Goal: Find specific page/section: Find specific page/section

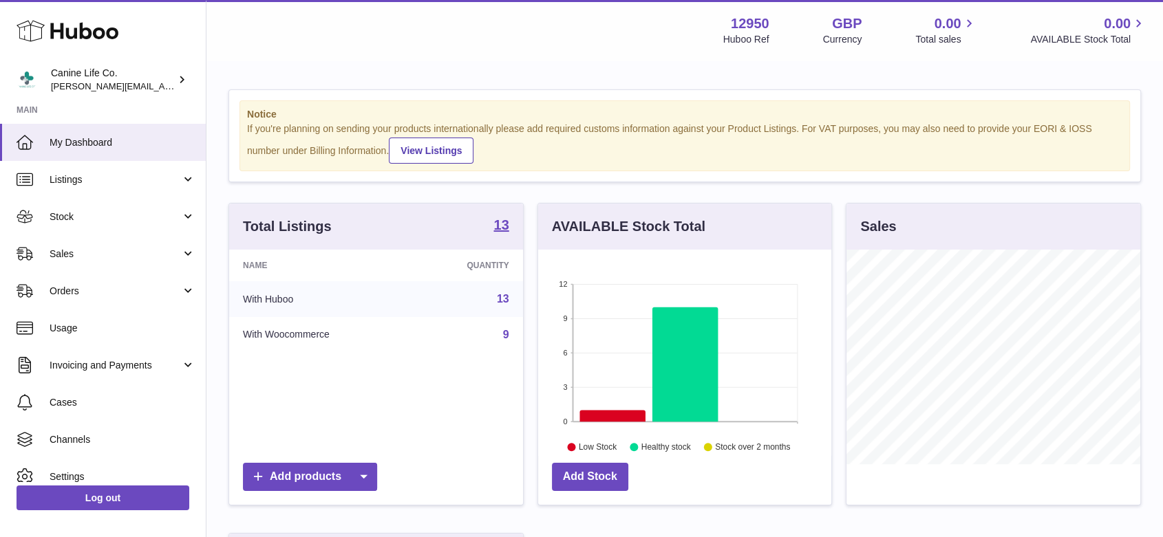
scroll to position [215, 293]
click at [87, 255] on span "Sales" at bounding box center [115, 254] width 131 height 13
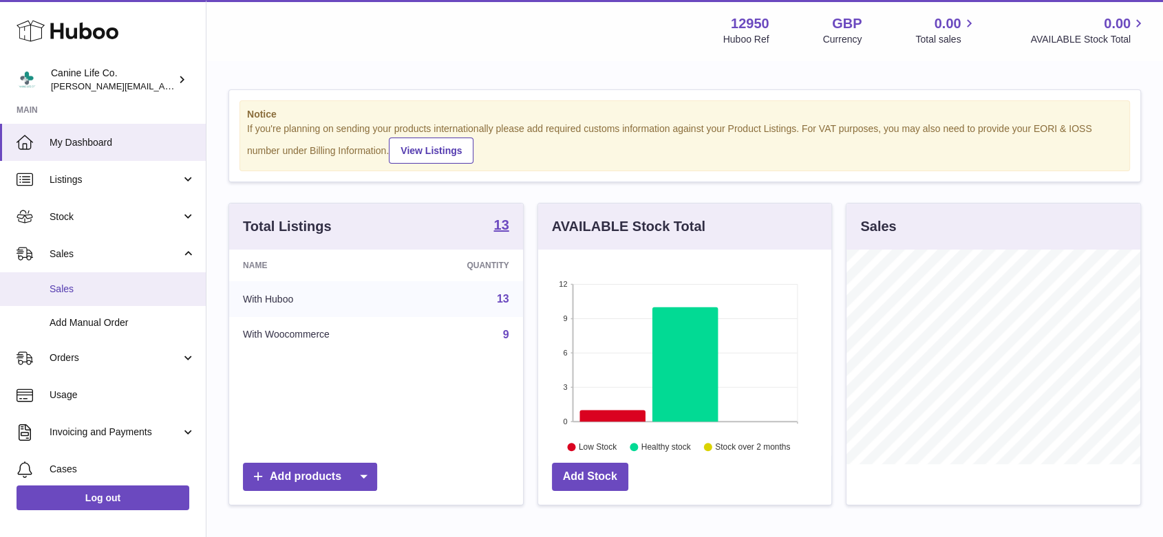
click at [84, 285] on span "Sales" at bounding box center [123, 289] width 146 height 13
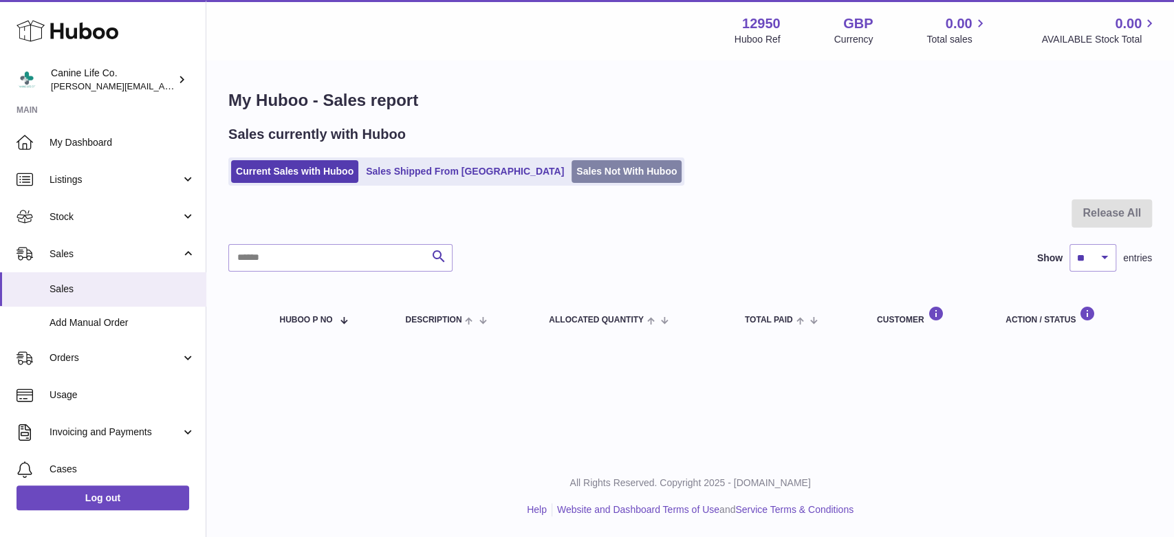
click at [572, 175] on link "Sales Not With Huboo" at bounding box center [627, 171] width 110 height 23
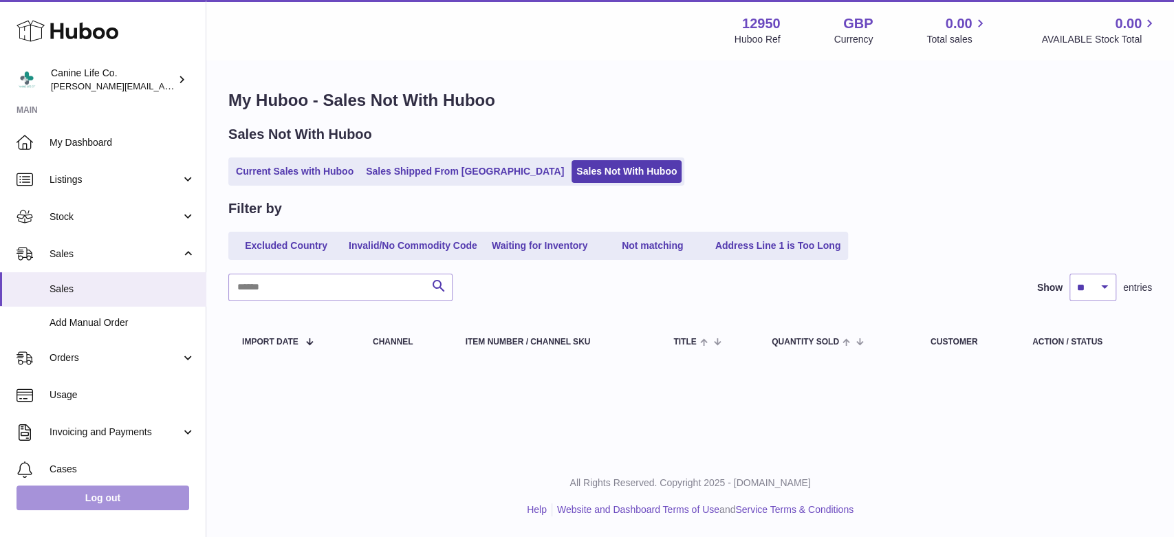
click at [105, 500] on link "Log out" at bounding box center [103, 498] width 173 height 25
